Goal: Task Accomplishment & Management: Manage account settings

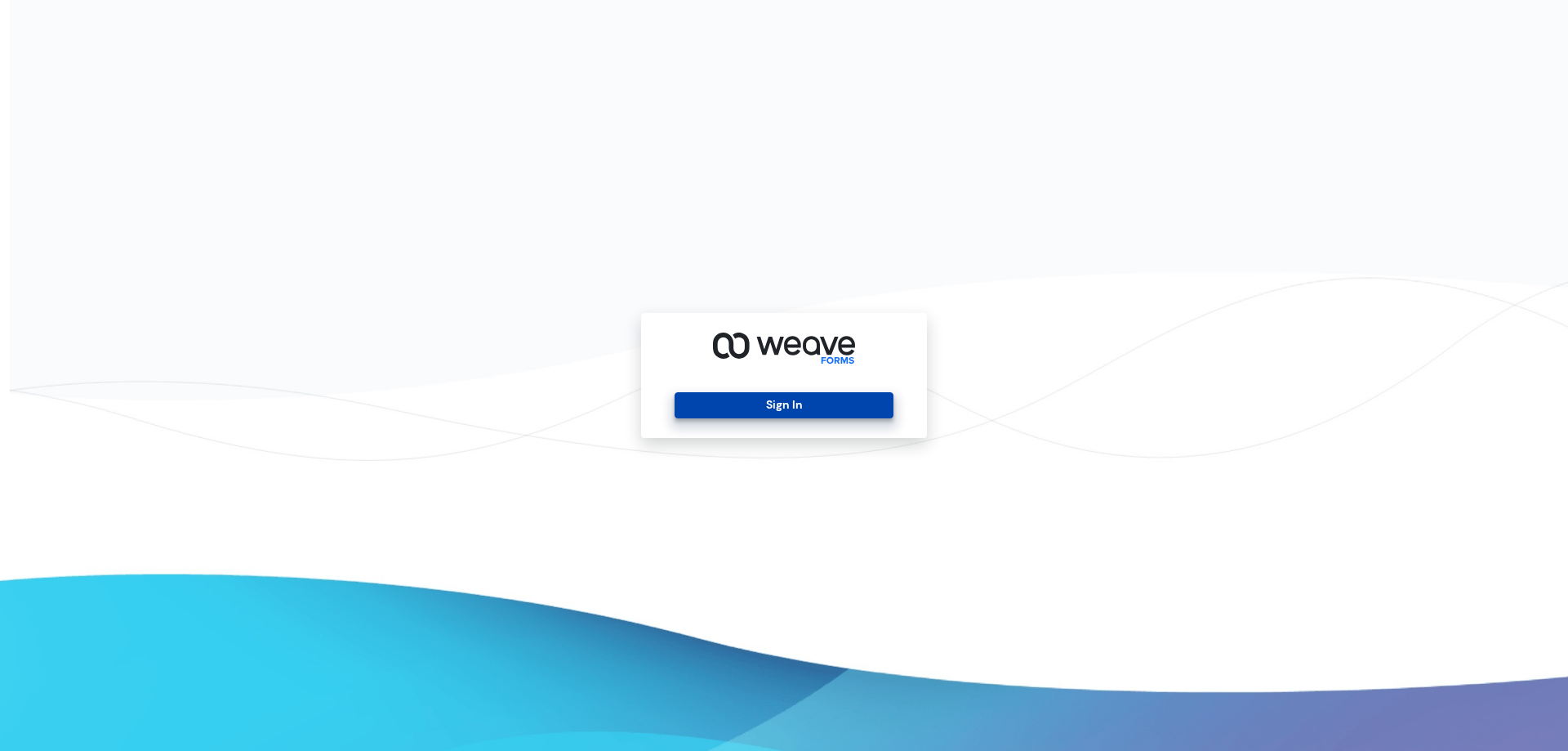
click at [765, 405] on button "Sign In" at bounding box center [784, 405] width 218 height 26
